Goal: Communication & Community: Answer question/provide support

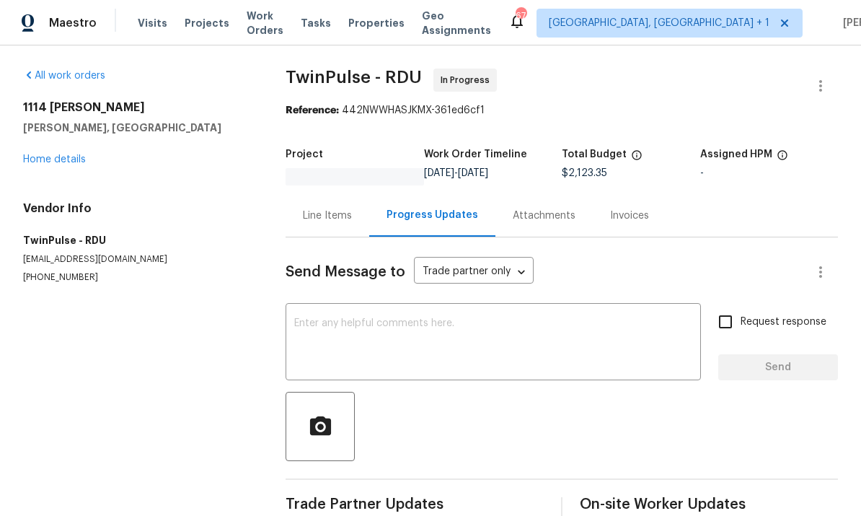
click at [59, 173] on div "All work orders [STREET_ADDRESS][PERSON_NAME] Home details Vendor Info TwinPuls…" at bounding box center [137, 176] width 228 height 215
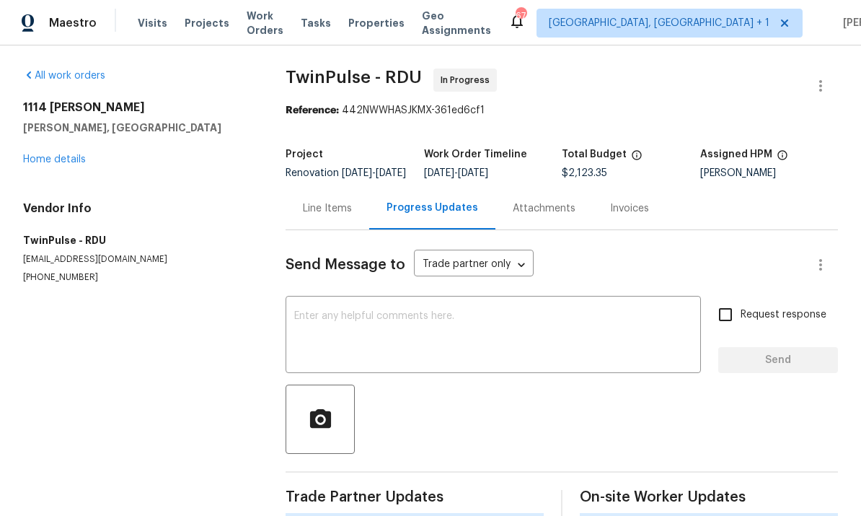
click at [71, 164] on link "Home details" at bounding box center [54, 159] width 63 height 10
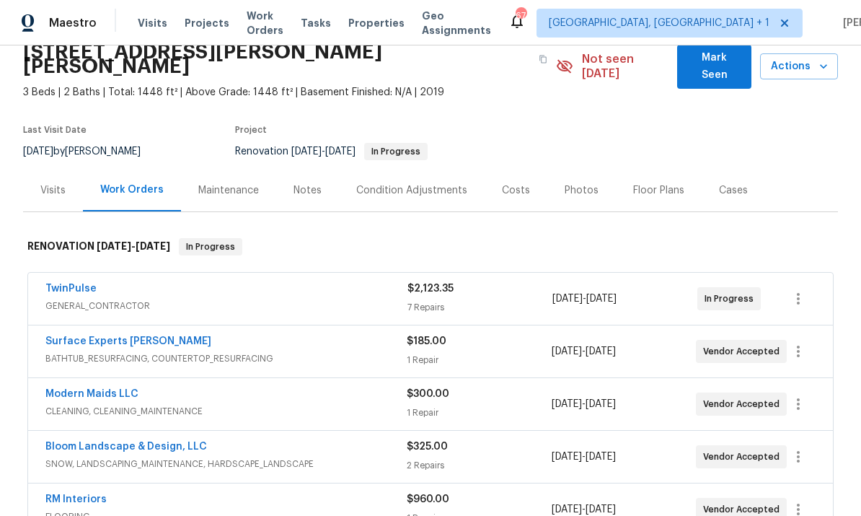
scroll to position [89, 0]
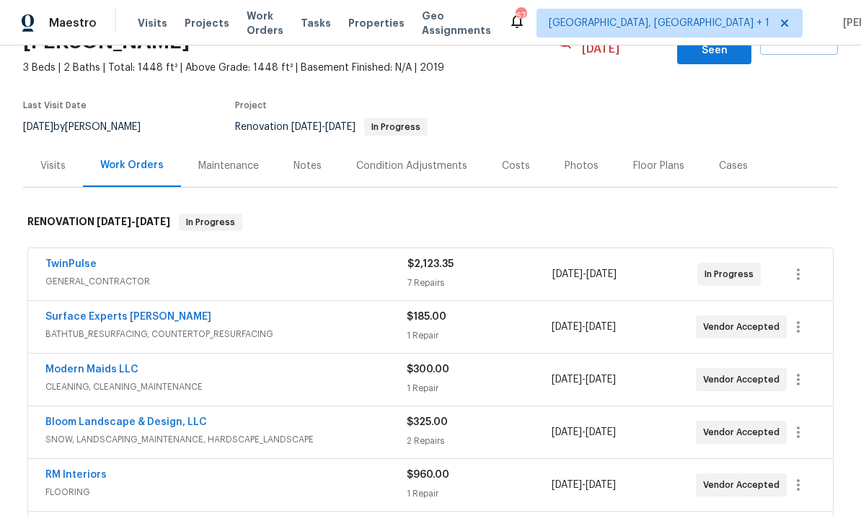
click at [123, 312] on link "Surface Experts [PERSON_NAME]" at bounding box center [128, 317] width 166 height 10
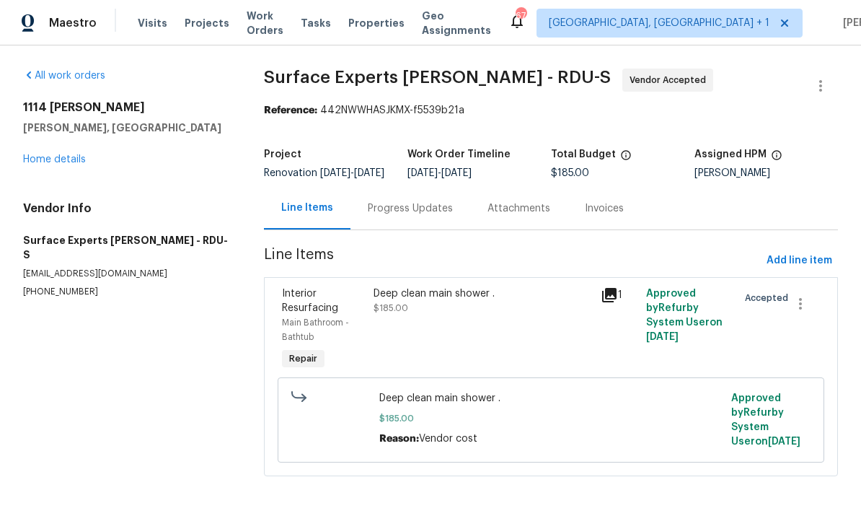
click at [395, 215] on div "Progress Updates" at bounding box center [410, 208] width 85 height 14
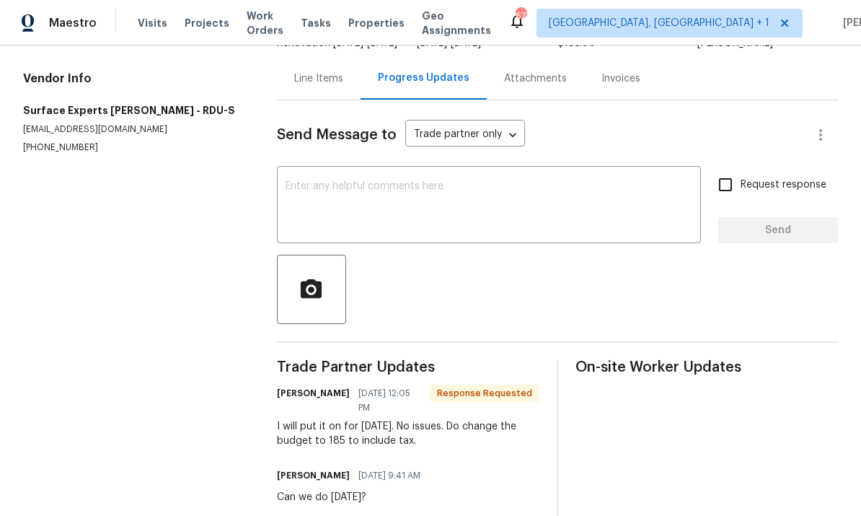
scroll to position [131, 0]
click at [380, 180] on textarea at bounding box center [489, 205] width 407 height 50
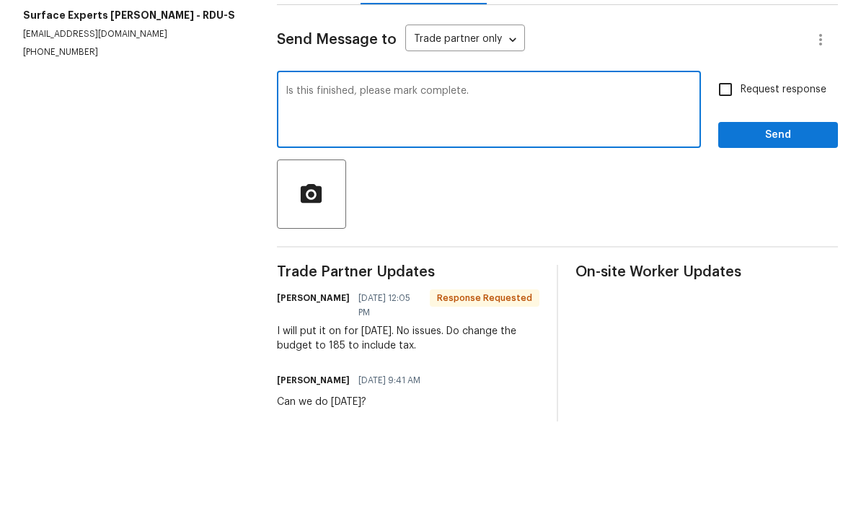
type textarea "Is this finished, please mark complete."
click at [726, 169] on input "Request response" at bounding box center [726, 184] width 30 height 30
checkbox input "true"
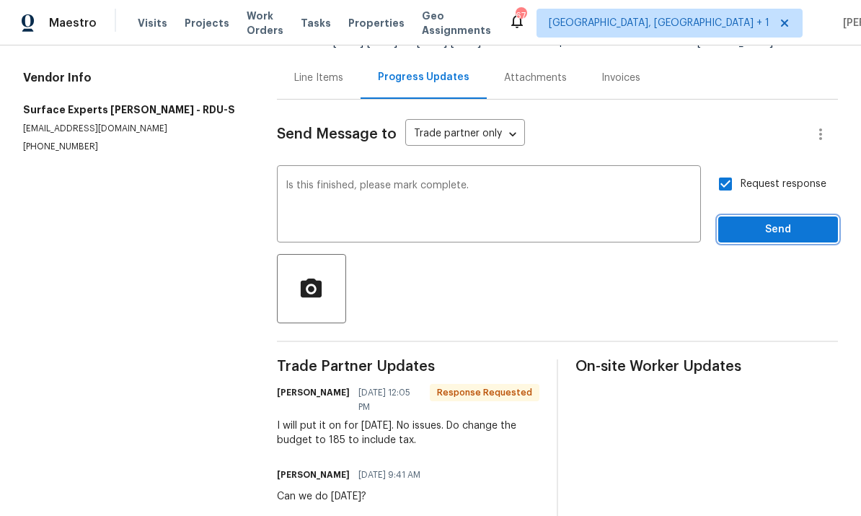
click at [787, 221] on span "Send" at bounding box center [778, 230] width 97 height 18
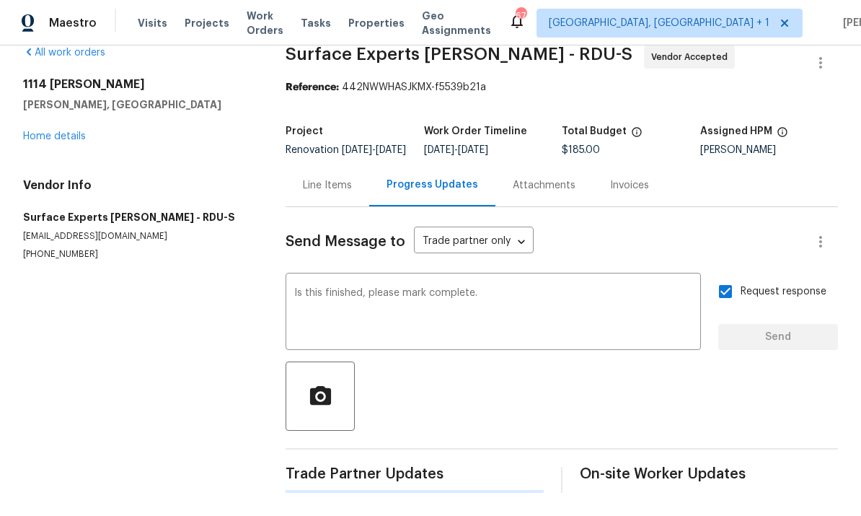
scroll to position [0, 0]
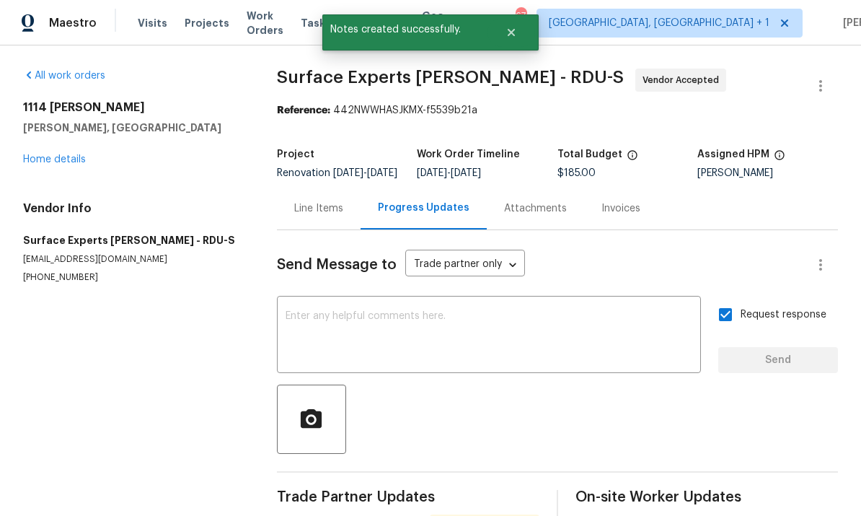
click at [69, 154] on link "Home details" at bounding box center [54, 159] width 63 height 10
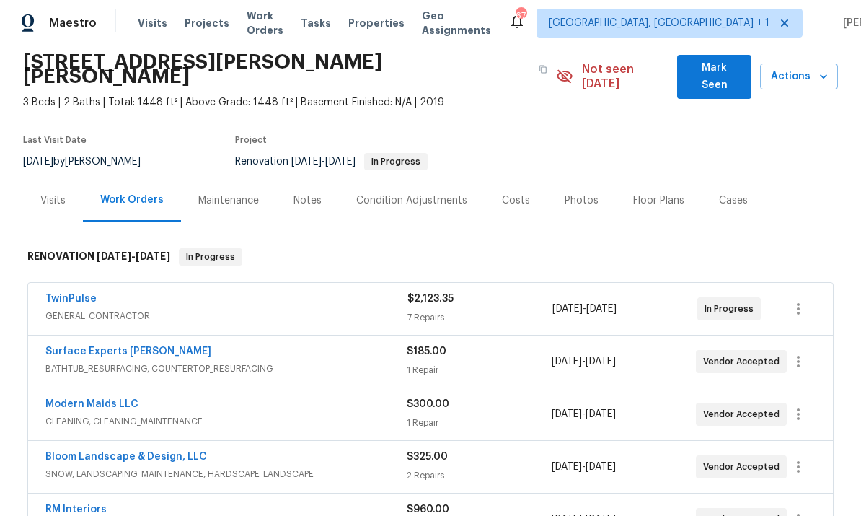
scroll to position [56, 0]
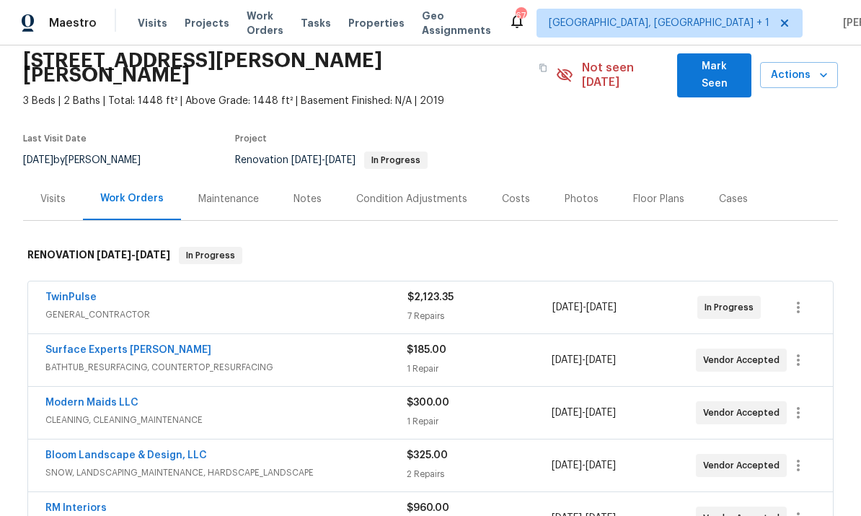
click at [71, 292] on link "TwinPulse" at bounding box center [70, 297] width 51 height 10
